Goal: Task Accomplishment & Management: Complete application form

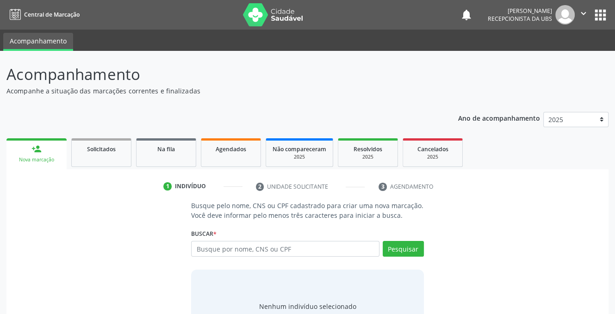
click at [302, 242] on input "text" at bounding box center [285, 249] width 188 height 16
type input "[PERSON_NAME]"
click at [394, 246] on button "Pesquisar" at bounding box center [403, 249] width 41 height 16
type input "[PERSON_NAME]"
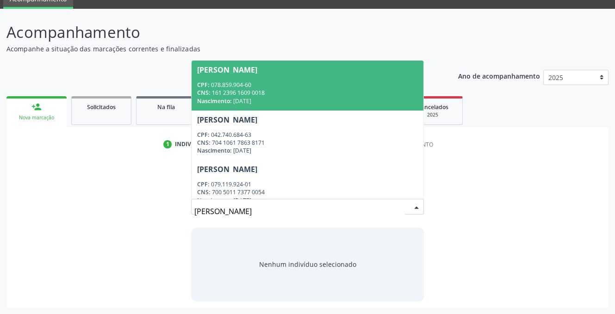
click at [261, 95] on div "CNS: 161 2396 1609 0018" at bounding box center [307, 93] width 220 height 8
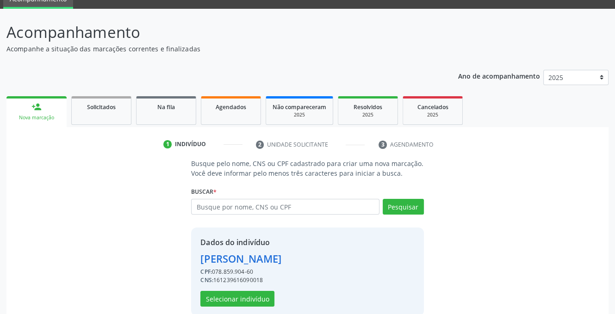
scroll to position [56, 0]
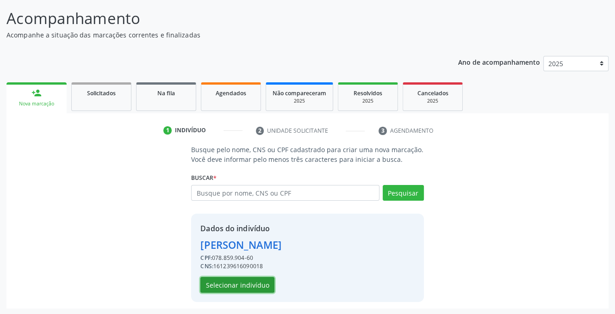
click at [236, 284] on button "Selecionar indivíduo" at bounding box center [237, 285] width 74 height 16
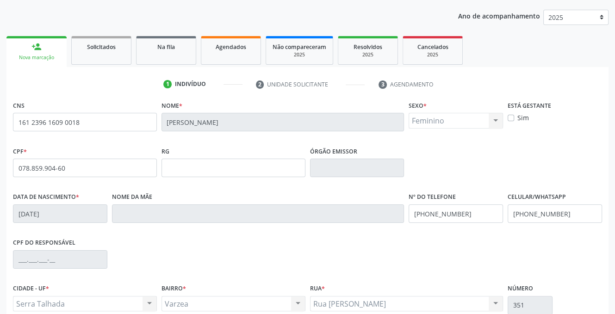
scroll to position [187, 0]
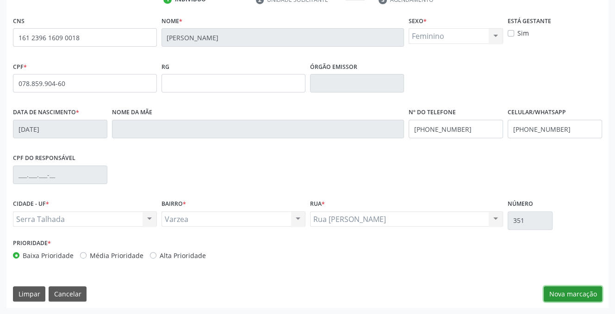
click at [571, 291] on button "Nova marcação" at bounding box center [573, 294] width 58 height 16
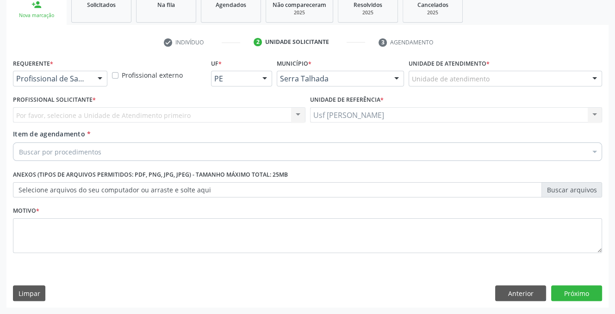
scroll to position [144, 0]
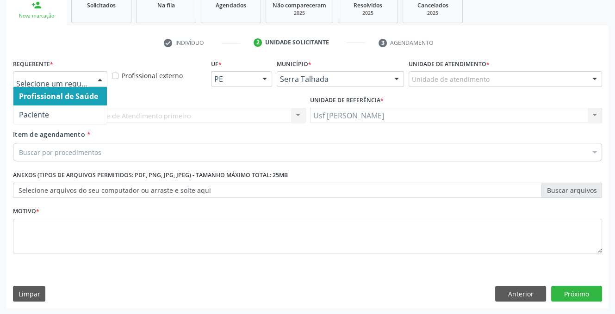
click at [102, 76] on div at bounding box center [100, 80] width 14 height 16
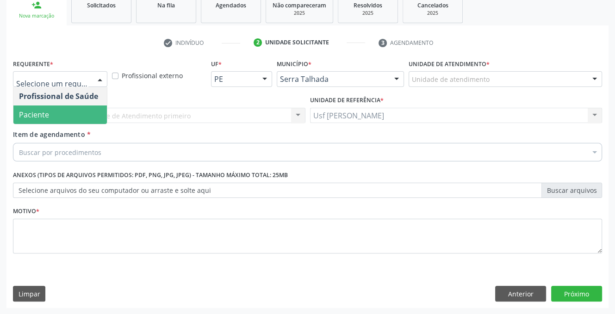
click at [54, 111] on span "Paciente" at bounding box center [59, 115] width 93 height 19
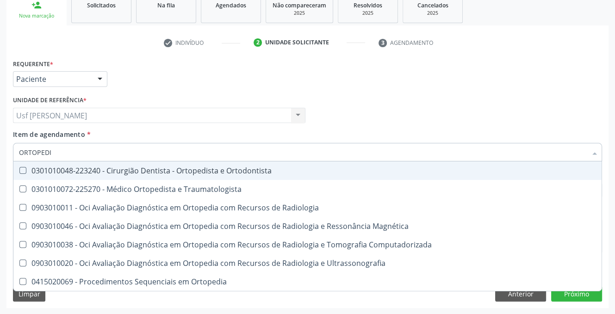
type input "ORTOPEDIS"
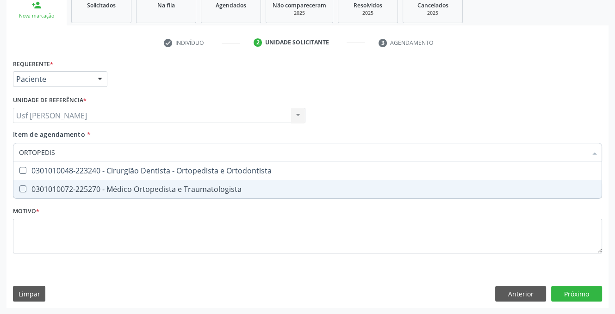
click at [19, 192] on Traumatologista at bounding box center [22, 189] width 7 height 7
click at [19, 192] on Traumatologista "checkbox" at bounding box center [16, 189] width 6 height 6
checkbox Traumatologista "true"
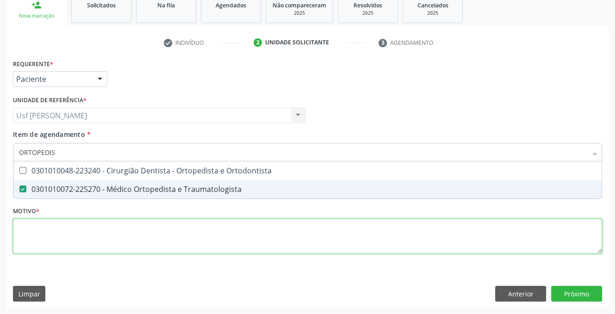
click at [52, 238] on div "Requerente * Paciente Profissional de Saúde Paciente Nenhum resultado encontrad…" at bounding box center [307, 162] width 589 height 210
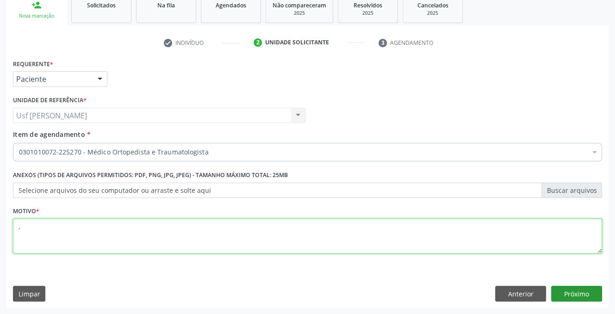
type textarea ","
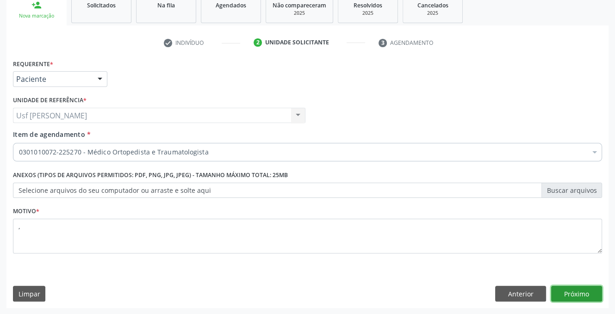
click at [572, 289] on button "Próximo" at bounding box center [576, 294] width 51 height 16
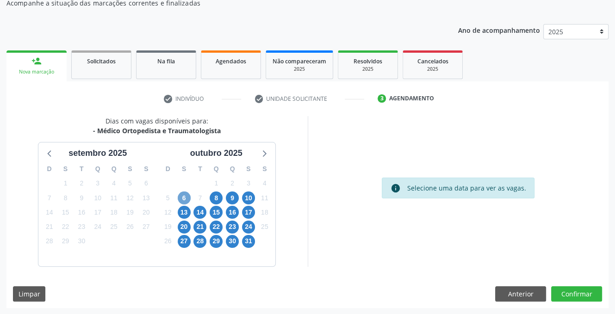
click at [183, 197] on span "6" at bounding box center [184, 198] width 13 height 13
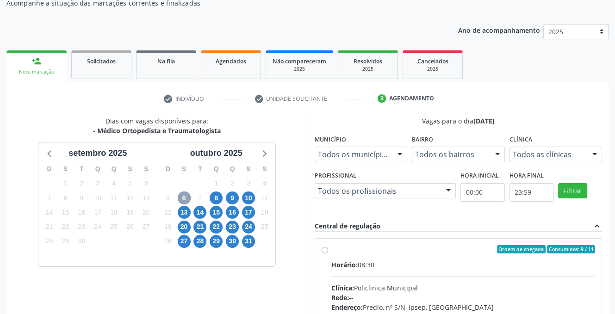
scroll to position [180, 0]
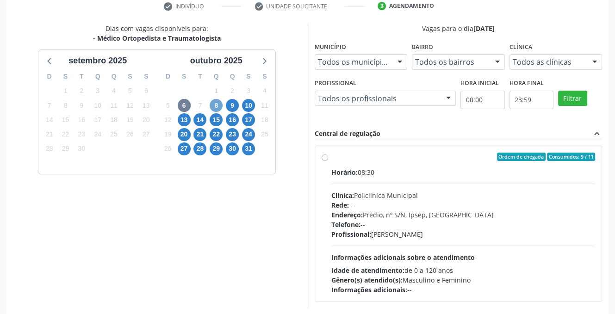
click at [216, 102] on span "8" at bounding box center [216, 105] width 13 height 13
click at [331, 154] on label "Ordem de chegada Consumidos: 3 / 5 Horário: 07:00 Clínica: Cem Rede: -- Endereç…" at bounding box center [463, 224] width 264 height 142
click at [326, 154] on input "Ordem de chegada Consumidos: 3 / 5 Horário: 07:00 Clínica: Cem Rede: -- Endereç…" at bounding box center [325, 157] width 6 height 8
radio input "true"
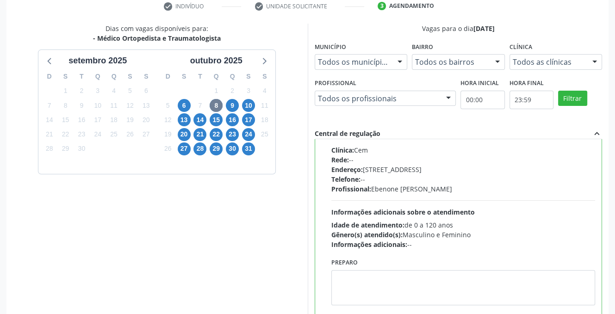
scroll to position [238, 0]
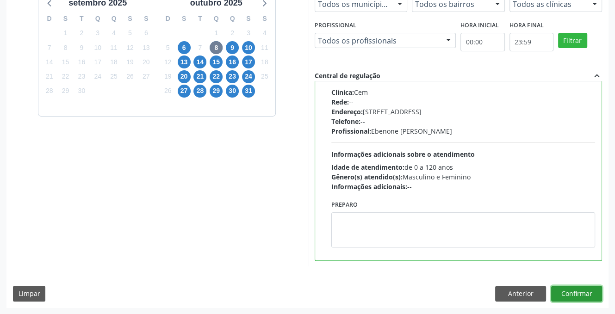
click at [565, 289] on button "Confirmar" at bounding box center [576, 294] width 51 height 16
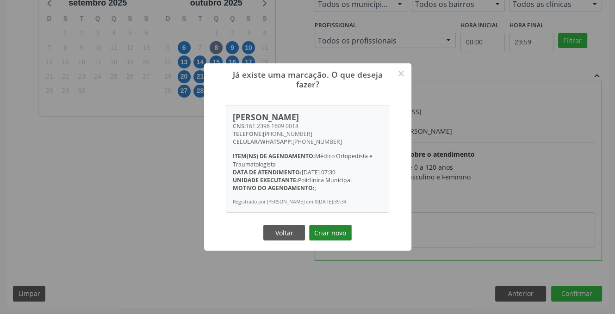
click at [324, 237] on button "Criar novo" at bounding box center [330, 233] width 43 height 16
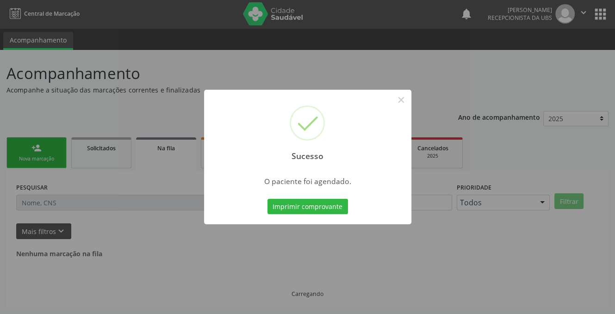
scroll to position [0, 0]
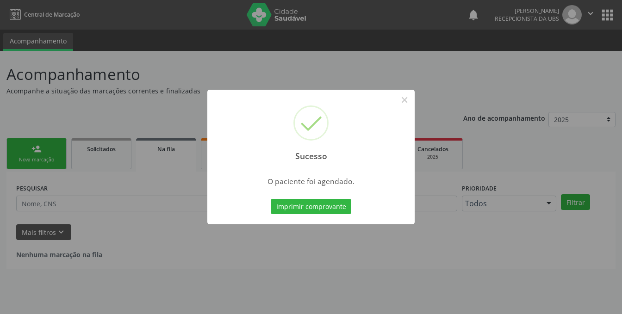
click at [481, 261] on div "Sucesso × O paciente foi agendado. Imprimir comprovante Cancel" at bounding box center [311, 157] width 622 height 314
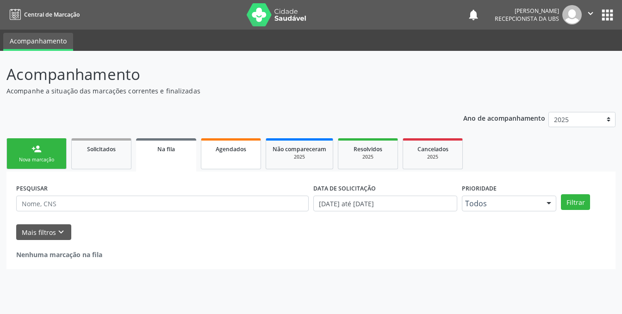
click at [224, 154] on link "Agendados" at bounding box center [231, 153] width 60 height 31
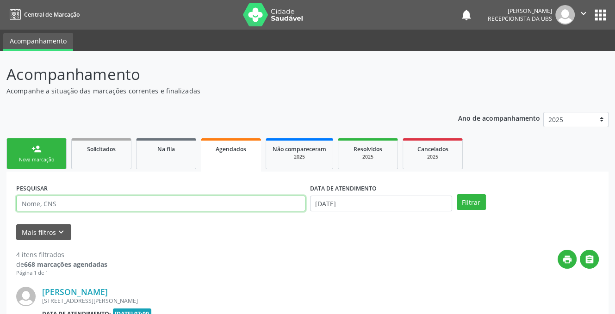
click at [68, 205] on input "text" at bounding box center [160, 204] width 289 height 16
type input "[PERSON_NAME]"
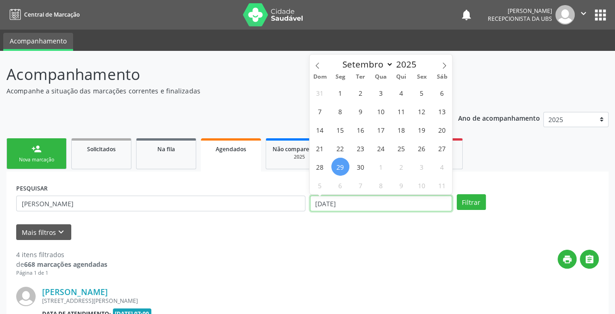
click at [390, 209] on input "[DATE]" at bounding box center [381, 204] width 142 height 16
click at [442, 65] on icon at bounding box center [444, 65] width 6 height 6
select select "9"
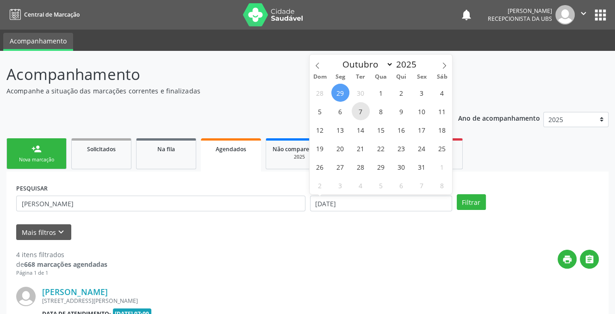
click at [363, 109] on span "7" at bounding box center [361, 111] width 18 height 18
type input "[DATE]"
click at [372, 111] on span "8" at bounding box center [381, 111] width 18 height 18
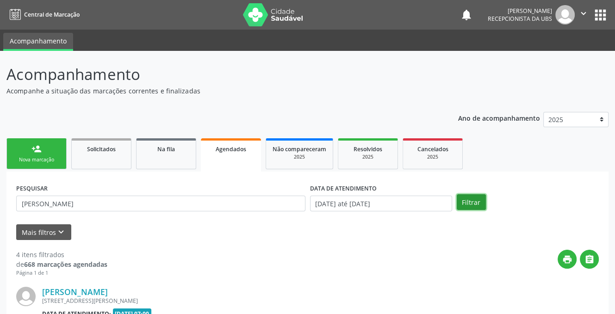
click at [474, 198] on button "Filtrar" at bounding box center [471, 202] width 29 height 16
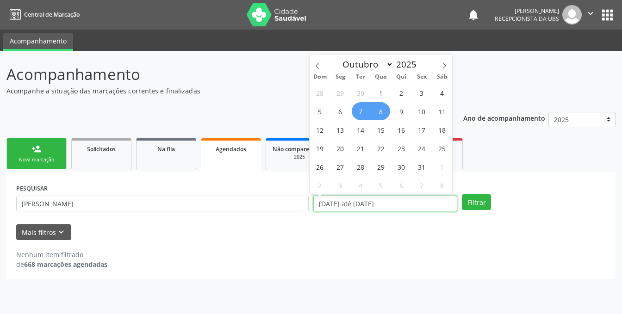
click at [404, 202] on input "[DATE] até [DATE]" at bounding box center [385, 204] width 144 height 16
click at [383, 113] on span "8" at bounding box center [381, 111] width 18 height 18
type input "[DATE]"
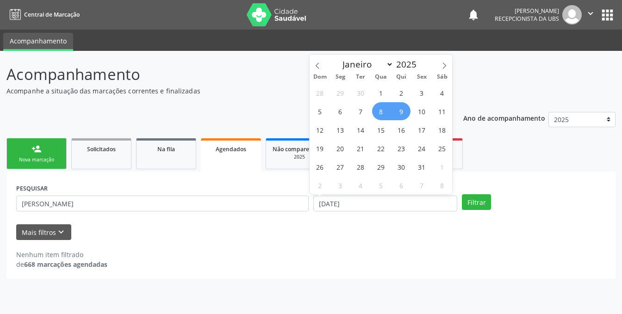
click at [402, 116] on span "9" at bounding box center [401, 111] width 18 height 18
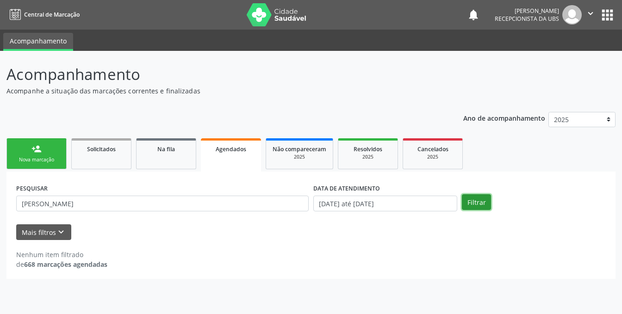
click at [470, 199] on button "Filtrar" at bounding box center [476, 202] width 29 height 16
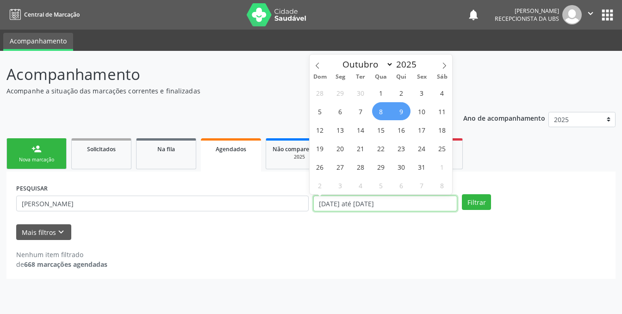
click at [411, 206] on input "[DATE] até [DATE]" at bounding box center [385, 204] width 144 height 16
click at [386, 114] on span "8" at bounding box center [381, 111] width 18 height 18
type input "[DATE]"
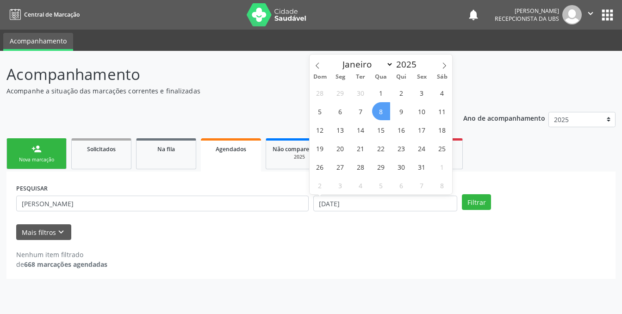
click at [386, 114] on span "8" at bounding box center [381, 111] width 18 height 18
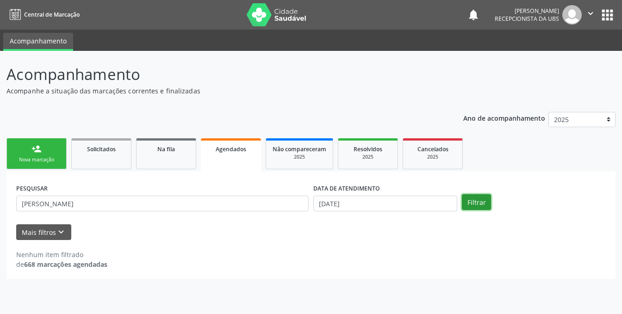
click at [472, 204] on button "Filtrar" at bounding box center [476, 202] width 29 height 16
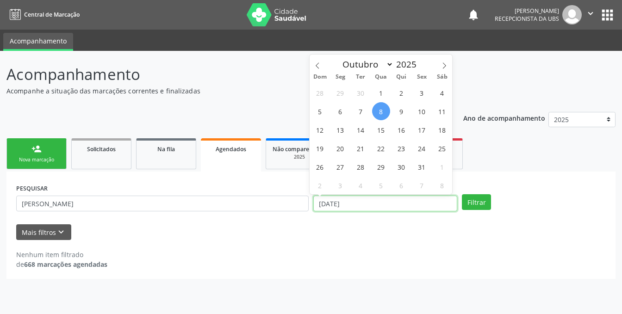
click at [396, 204] on input "[DATE]" at bounding box center [385, 204] width 144 height 16
click at [378, 111] on span "8" at bounding box center [381, 111] width 18 height 18
type input "[DATE]"
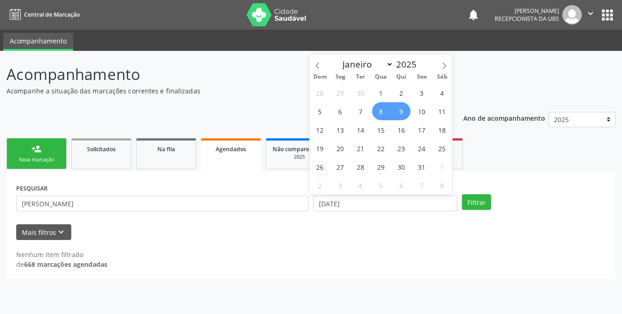
click at [405, 109] on span "9" at bounding box center [401, 111] width 18 height 18
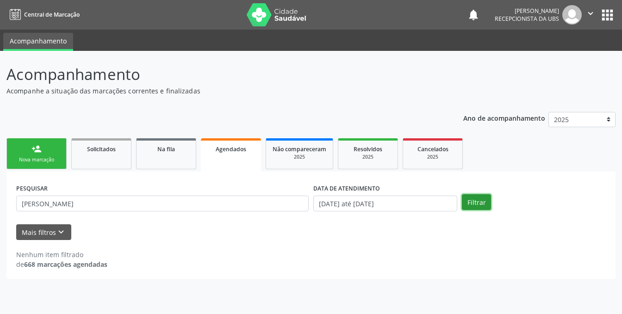
click at [465, 199] on button "Filtrar" at bounding box center [476, 202] width 29 height 16
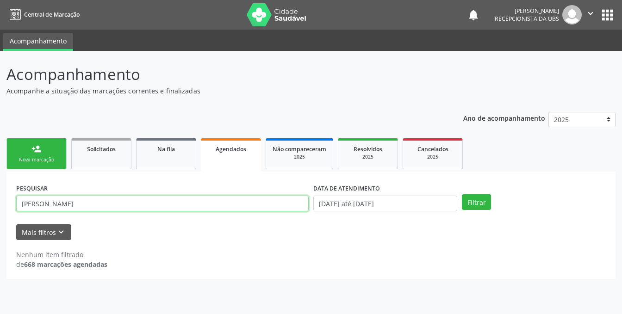
click at [141, 201] on input "[PERSON_NAME]" at bounding box center [162, 204] width 292 height 16
type input "A"
type input "161239616090018"
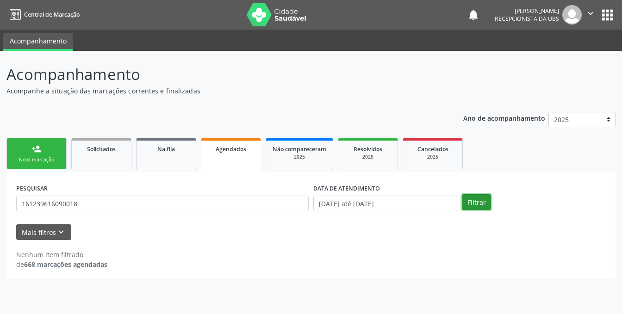
click at [473, 205] on button "Filtrar" at bounding box center [476, 202] width 29 height 16
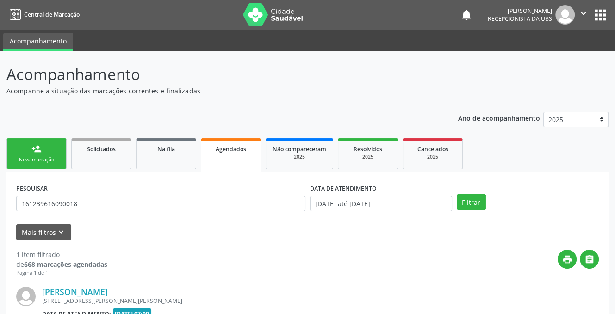
scroll to position [111, 0]
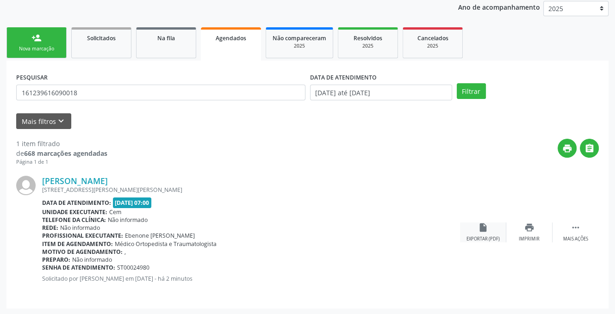
click at [484, 224] on icon "insert_drive_file" at bounding box center [483, 228] width 10 height 10
